Goal: Task Accomplishment & Management: Manage account settings

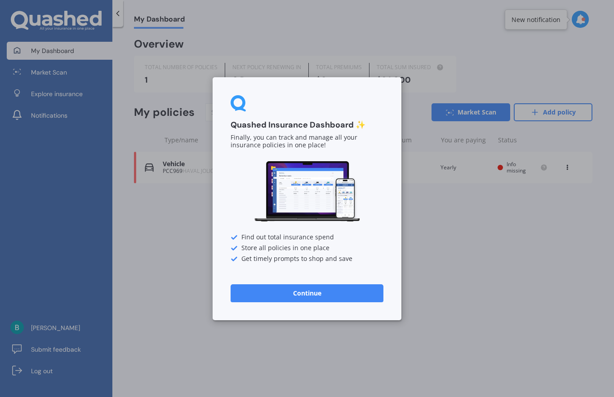
click at [313, 296] on button "Continue" at bounding box center [307, 293] width 153 height 18
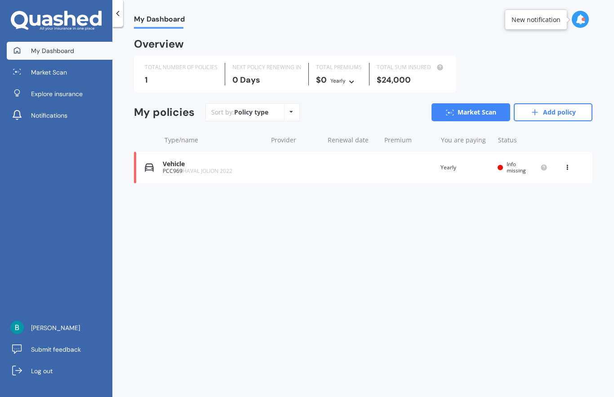
click at [186, 164] on div "Vehicle" at bounding box center [213, 164] width 100 height 8
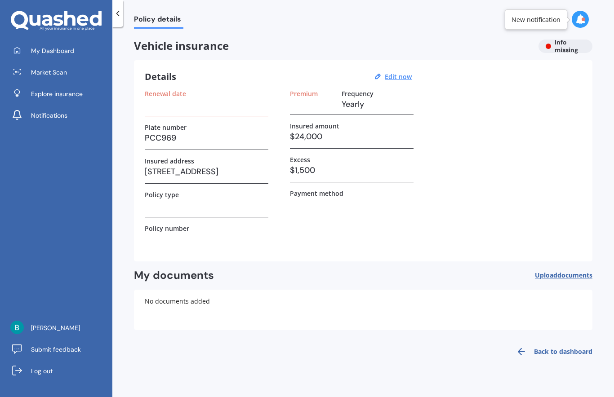
click at [183, 279] on h2 "My documents" at bounding box center [174, 276] width 80 height 14
click at [173, 276] on h2 "My documents" at bounding box center [174, 276] width 80 height 14
click at [555, 273] on span "Upload documents" at bounding box center [564, 275] width 58 height 7
click at [554, 275] on span "Upload documents" at bounding box center [564, 275] width 58 height 7
click at [529, 25] on div "New notification" at bounding box center [536, 19] width 62 height 20
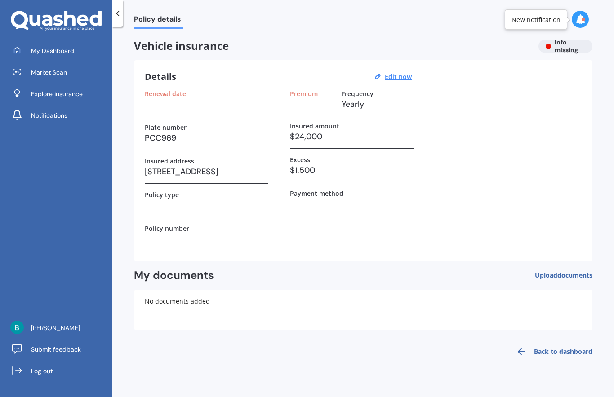
click at [539, 24] on div "New notification" at bounding box center [536, 19] width 62 height 20
click at [583, 16] on icon at bounding box center [580, 19] width 10 height 10
click at [487, 61] on b "Market Scan" at bounding box center [490, 58] width 36 height 6
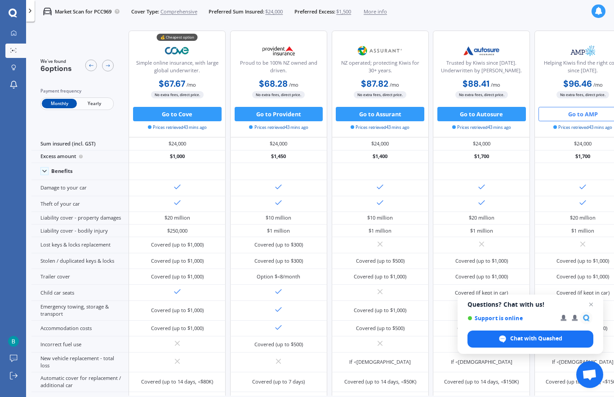
click at [531, 333] on span "Chat with Quashed" at bounding box center [531, 339] width 126 height 17
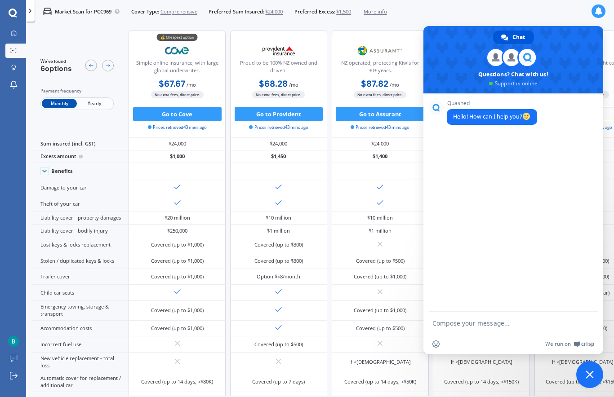
click at [459, 135] on div "Quashed Hello! How can I help you?" at bounding box center [522, 117] width 151 height 35
click at [454, 326] on textarea "Compose your message..." at bounding box center [504, 323] width 144 height 22
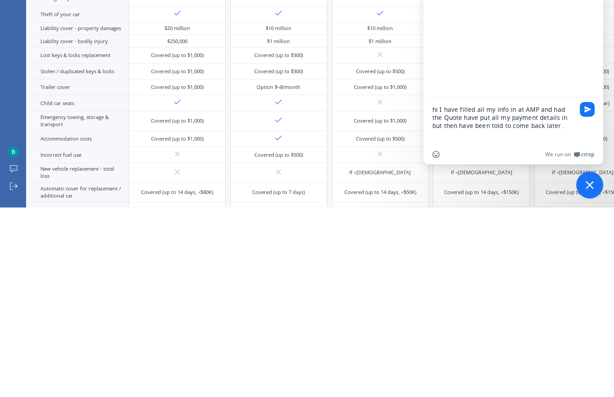
type textarea "hi I have filled all my info in at AMP and had the Quote have put all my paymen…"
click at [590, 296] on span "Send" at bounding box center [587, 299] width 7 height 7
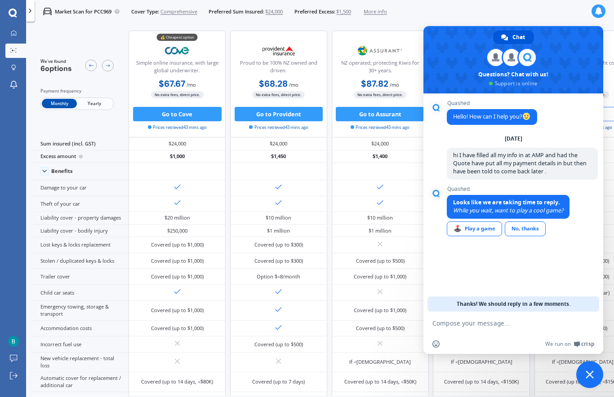
click at [528, 231] on link "No, thanks" at bounding box center [525, 229] width 41 height 15
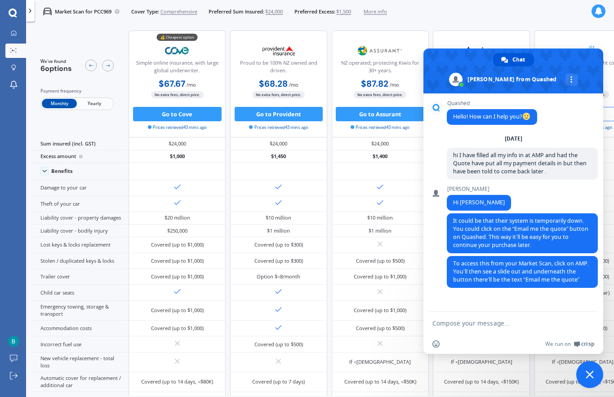
click at [452, 322] on textarea "Compose your message..." at bounding box center [504, 323] width 144 height 22
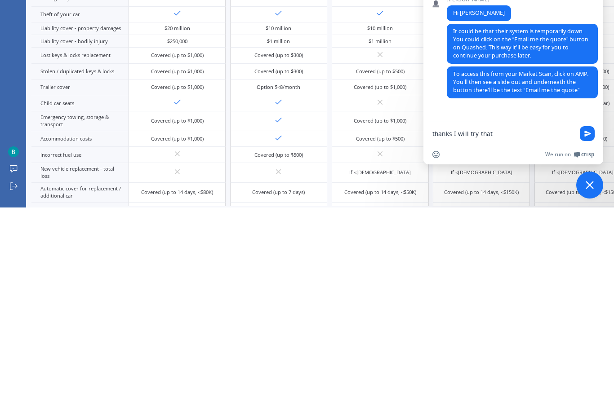
type textarea "thanks I will try that"
click at [586, 320] on span "Send" at bounding box center [587, 323] width 7 height 7
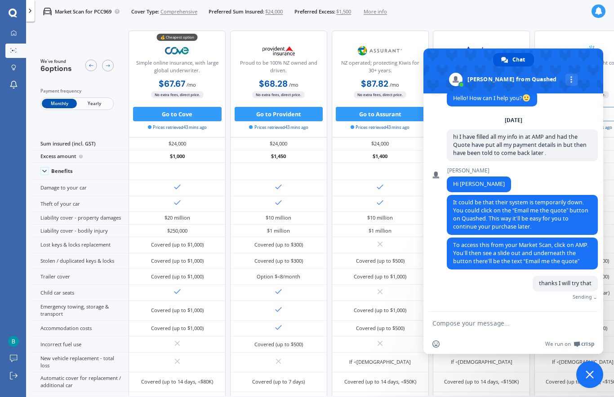
scroll to position [22, 0]
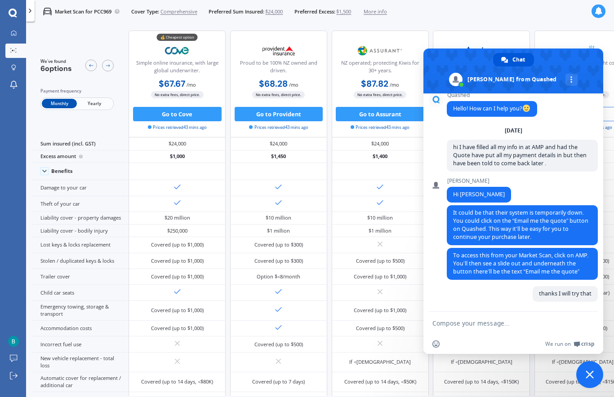
click at [591, 374] on span "Close chat" at bounding box center [590, 375] width 8 height 8
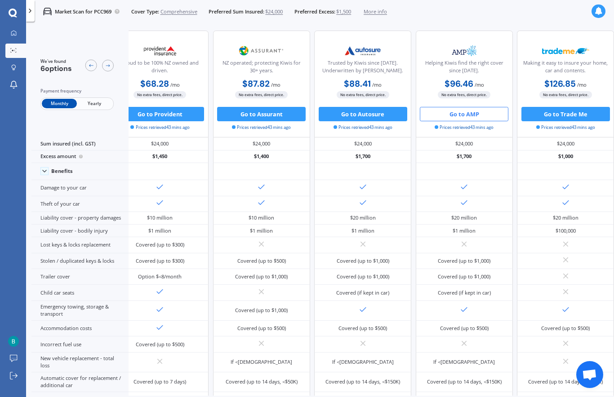
scroll to position [0, 148]
click at [470, 57] on img at bounding box center [465, 51] width 48 height 18
click at [466, 56] on img at bounding box center [465, 51] width 48 height 18
click at [472, 62] on div "Helping Kiwis find the right cover since [DATE]." at bounding box center [464, 68] width 85 height 18
click at [464, 112] on button "Go to AMP" at bounding box center [464, 114] width 89 height 14
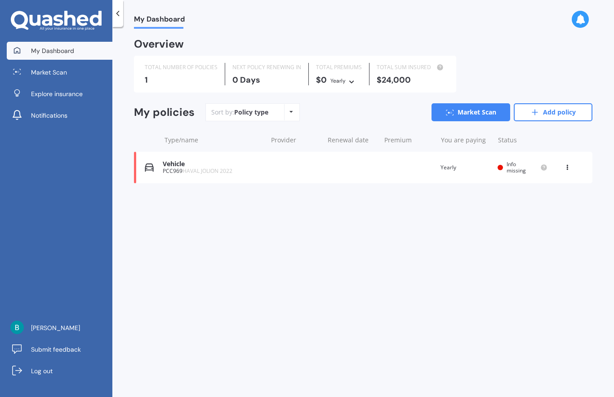
click at [568, 168] on icon at bounding box center [567, 165] width 6 height 5
click at [533, 170] on div "View option" at bounding box center [547, 168] width 89 height 16
click at [131, 166] on div "My Dashboard Overview TOTAL NUMBER OF POLICIES 1 NEXT POLICY RENEWING [DATE] TO…" at bounding box center [363, 214] width 502 height 370
click at [147, 167] on img at bounding box center [149, 167] width 9 height 9
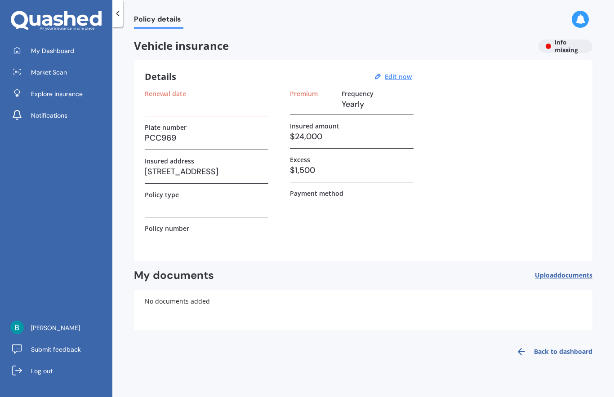
click at [180, 96] on label "Renewal date" at bounding box center [165, 94] width 41 height 8
click at [175, 88] on div "Details Edit now Renewal date Plate number PCC969 Insured address [STREET_ADDRE…" at bounding box center [363, 160] width 459 height 201
click at [169, 83] on div "Details Edit now Renewal date Plate number PCC969 Insured address [STREET_ADDRE…" at bounding box center [363, 160] width 459 height 201
click at [397, 76] on u "Edit now" at bounding box center [398, 76] width 27 height 9
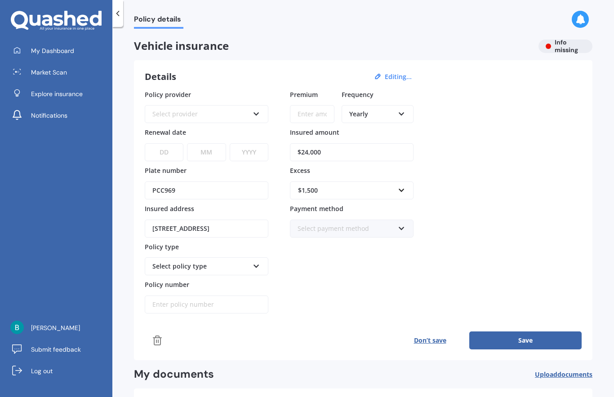
click at [259, 114] on icon at bounding box center [257, 112] width 8 height 6
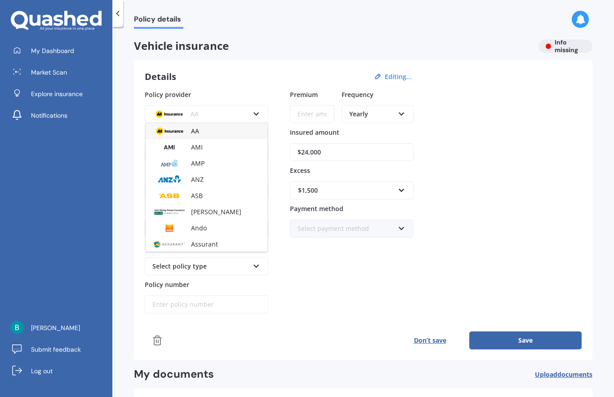
click at [200, 165] on span "AMP" at bounding box center [197, 163] width 13 height 9
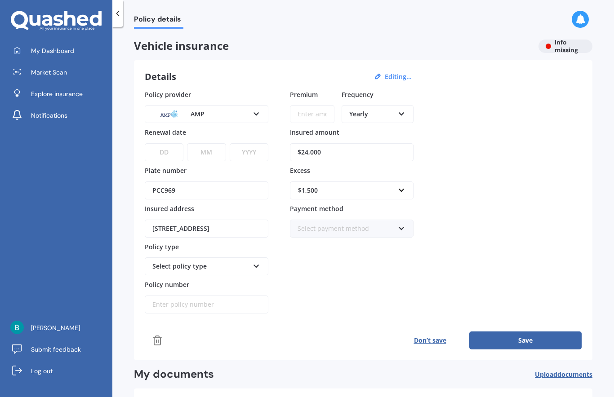
click at [175, 152] on select "DD 01 02 03 04 05 06 07 08 09 10 11 12 13 14 15 16 17 18 19 20 21 22 23 24 25 2…" at bounding box center [164, 152] width 39 height 18
select select "25"
click at [214, 151] on select "MM 01 02 03 04 05 06 07 08 09 10 11 12" at bounding box center [206, 152] width 39 height 18
select select "08"
click at [252, 152] on select "YYYY 2027 2026 2025 2024 2023 2022 2021 2020 2019 2018 2017 2016 2015 2014 2013…" at bounding box center [249, 152] width 39 height 18
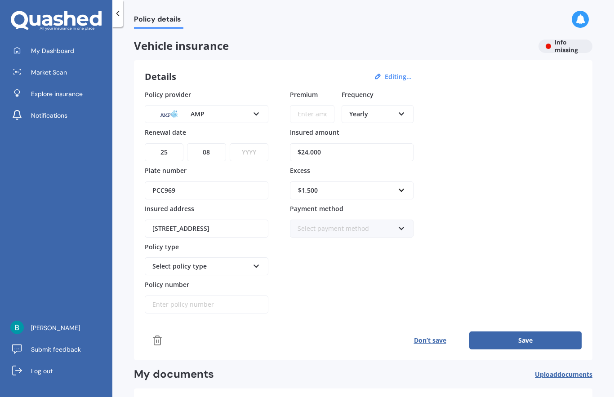
select select "2025"
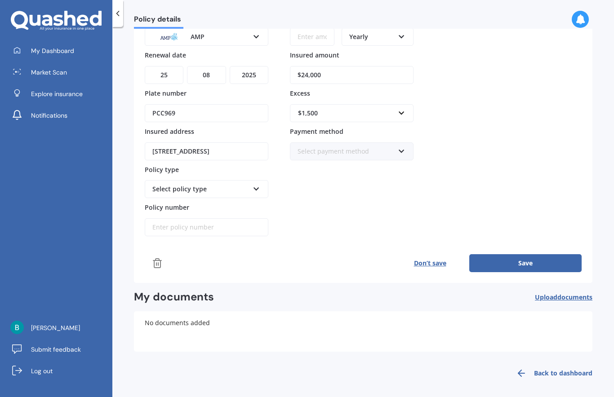
scroll to position [77, 0]
click at [558, 294] on span "documents" at bounding box center [574, 298] width 35 height 9
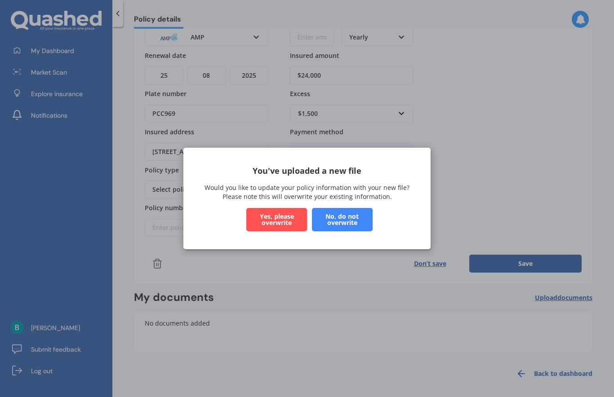
click at [348, 221] on button "No, do not overwrite" at bounding box center [342, 219] width 61 height 23
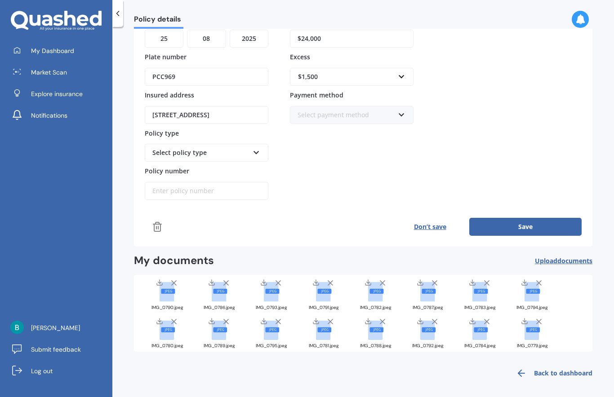
scroll to position [113, 0]
click at [529, 295] on rect at bounding box center [532, 292] width 14 height 19
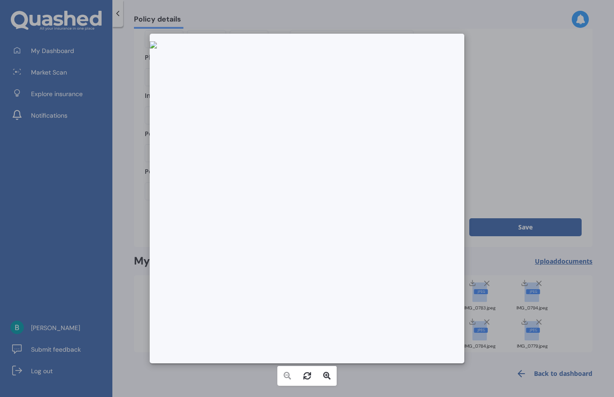
click at [559, 144] on div at bounding box center [307, 198] width 614 height 397
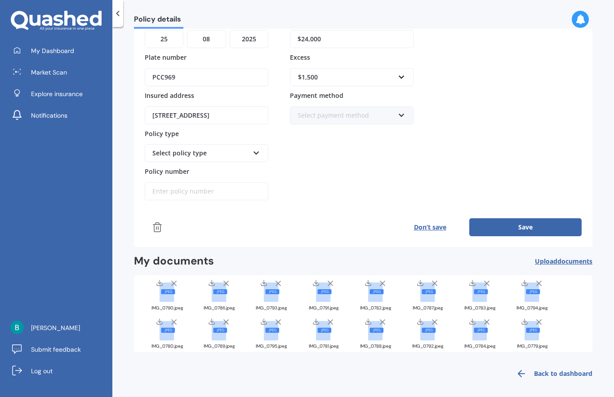
click at [206, 53] on label "Plate number" at bounding box center [205, 57] width 120 height 9
click at [206, 68] on input "PCC969" at bounding box center [207, 77] width 124 height 18
click at [500, 151] on div "Policy provider AMP AA AMI AMP ANZ ASB Aioi Nissay Dowa Ando Assurant Autosure …" at bounding box center [363, 89] width 437 height 224
click at [165, 322] on rect at bounding box center [167, 330] width 14 height 19
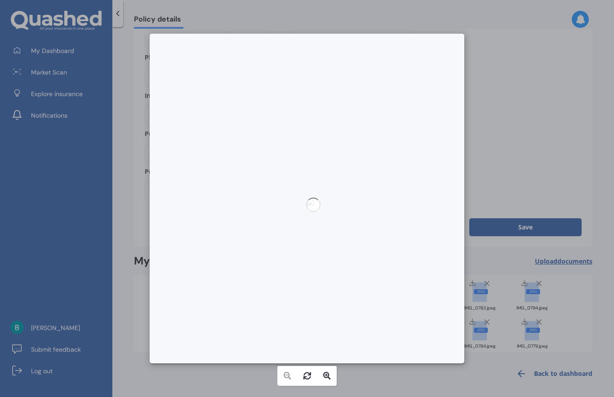
click at [307, 206] on div at bounding box center [310, 202] width 7 height 7
click at [507, 107] on div at bounding box center [307, 198] width 614 height 397
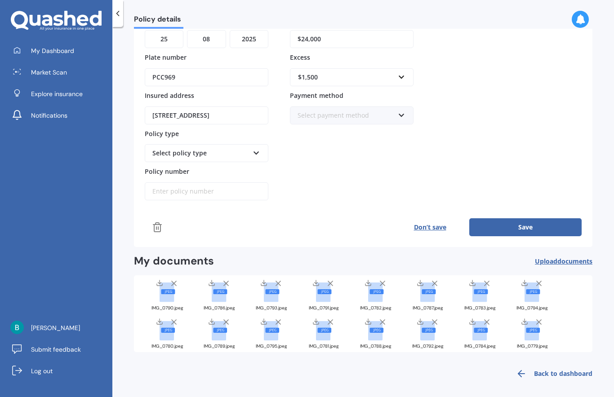
click at [522, 374] on icon at bounding box center [521, 374] width 11 height 11
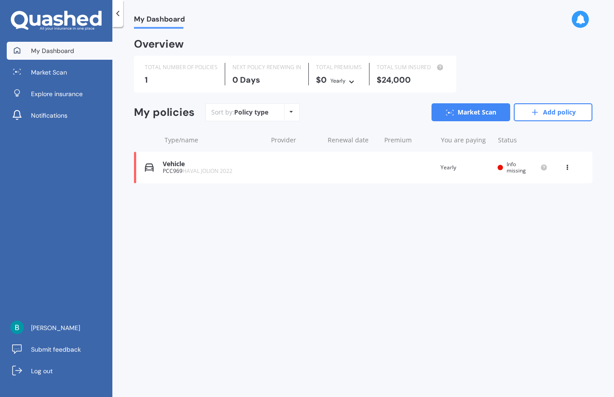
click at [291, 109] on icon at bounding box center [292, 111] width 4 height 5
click at [371, 273] on div "My Dashboard Overview TOTAL NUMBER OF POLICIES 1 NEXT POLICY RENEWING [DATE] TO…" at bounding box center [363, 214] width 502 height 370
click at [357, 139] on div "Renewal date" at bounding box center [352, 140] width 49 height 9
click at [546, 111] on link "Add policy" at bounding box center [553, 112] width 79 height 18
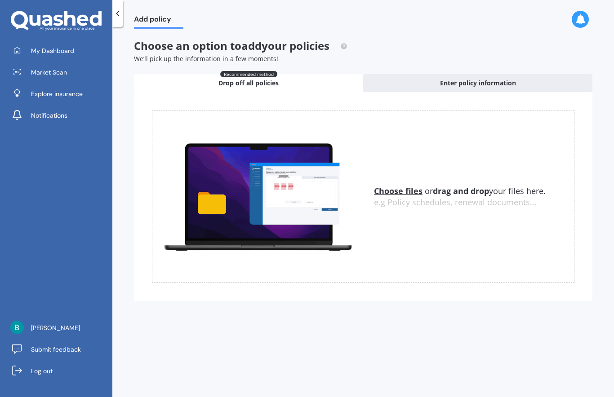
click at [481, 82] on span "Enter policy information" at bounding box center [478, 83] width 76 height 9
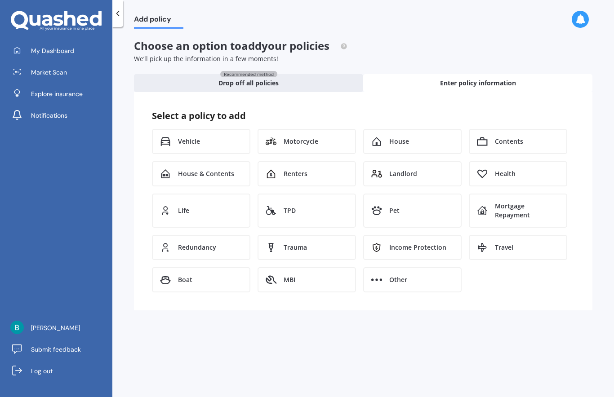
click at [192, 137] on span "Vehicle" at bounding box center [189, 141] width 22 height 9
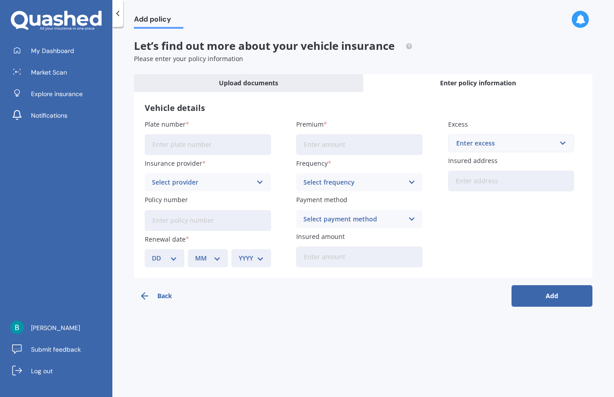
click at [33, 53] on span "My Dashboard" at bounding box center [52, 50] width 43 height 9
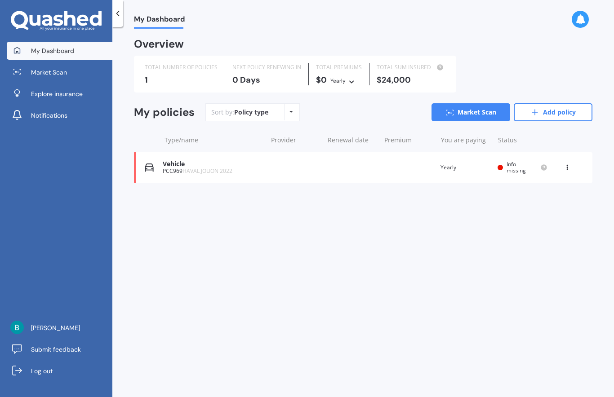
click at [36, 112] on span "Notifications" at bounding box center [49, 115] width 36 height 9
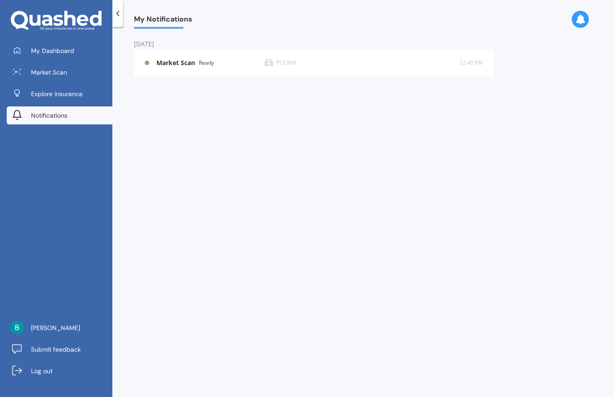
click at [288, 63] on div "PCC969" at bounding box center [286, 63] width 20 height 6
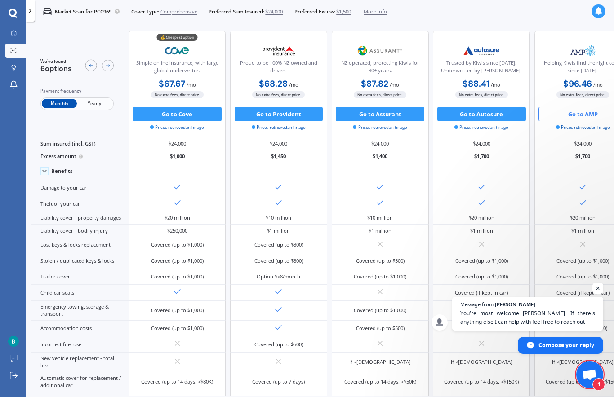
click at [554, 345] on span "Compose your reply" at bounding box center [567, 346] width 56 height 16
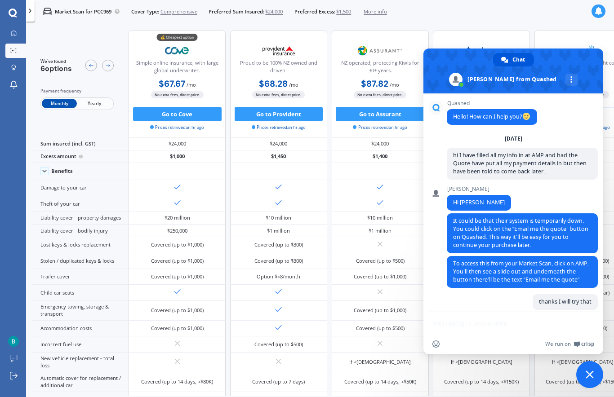
scroll to position [62, 0]
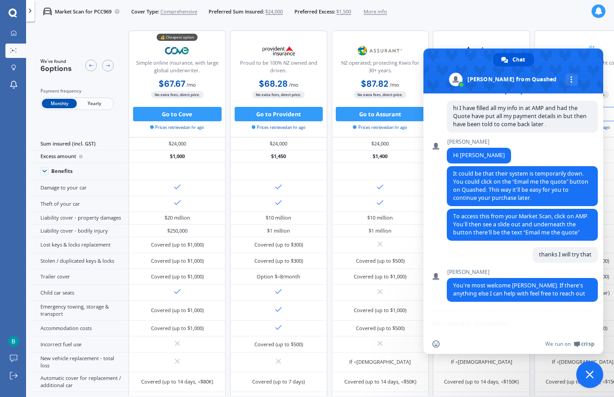
click at [439, 342] on span "Insert an emoji" at bounding box center [435, 344] width 7 height 7
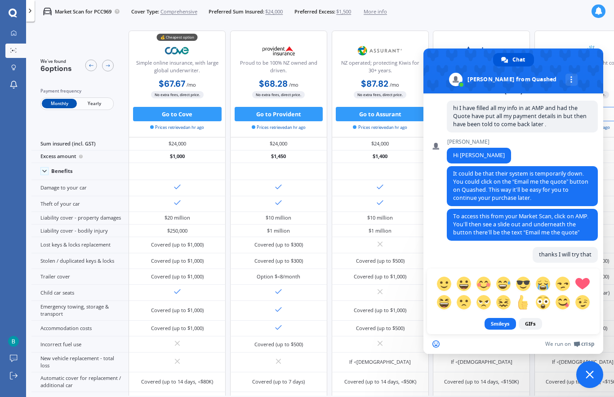
click at [433, 346] on span "Insert an emoji" at bounding box center [435, 344] width 7 height 7
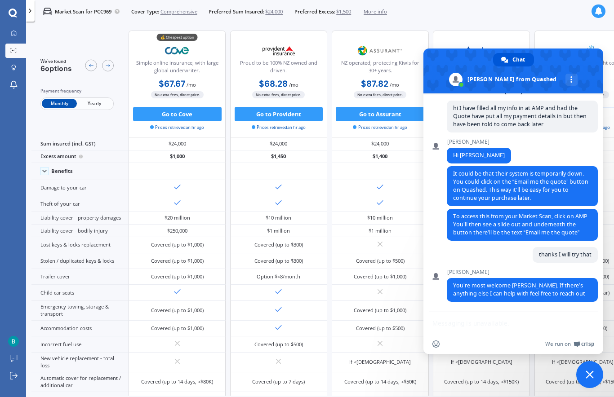
click at [468, 316] on div "Network offline. Reconnecting... No messages can be received or sent for now. Q…" at bounding box center [513, 224] width 180 height 261
click at [500, 289] on span "You’re most welcome [PERSON_NAME]. If there’s anything else I can help with fee…" at bounding box center [519, 290] width 132 height 16
click at [564, 346] on span "We run on" at bounding box center [558, 344] width 26 height 7
click at [587, 375] on span "Close chat" at bounding box center [590, 375] width 8 height 8
